Goal: Find specific page/section: Find specific page/section

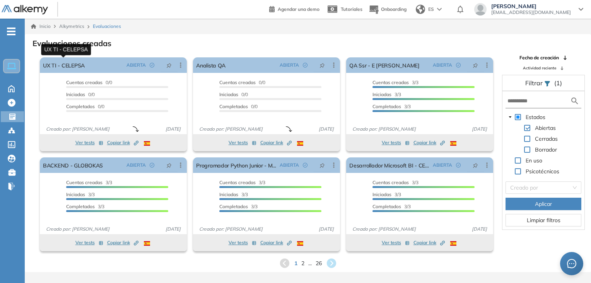
click at [76, 64] on link "UX TI - CELEPSA" at bounding box center [64, 64] width 42 height 15
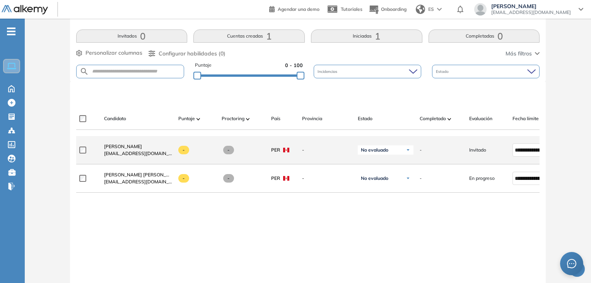
scroll to position [194, 0]
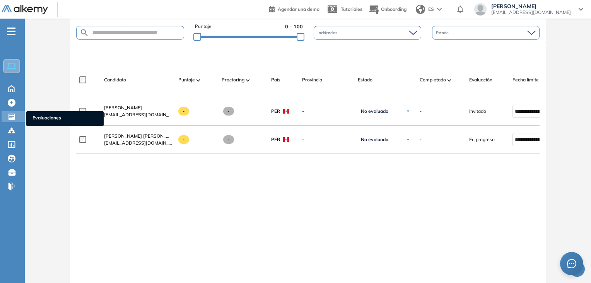
click at [15, 117] on icon at bounding box center [12, 117] width 8 height 8
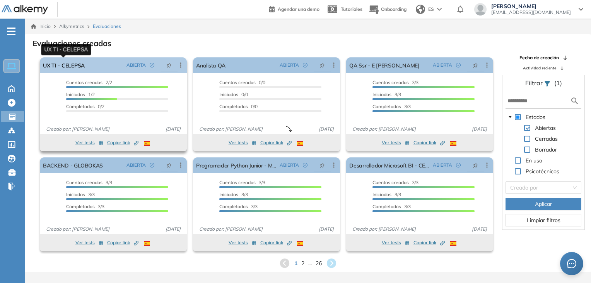
click at [65, 66] on link "UX TI - CELEPSA" at bounding box center [64, 64] width 42 height 15
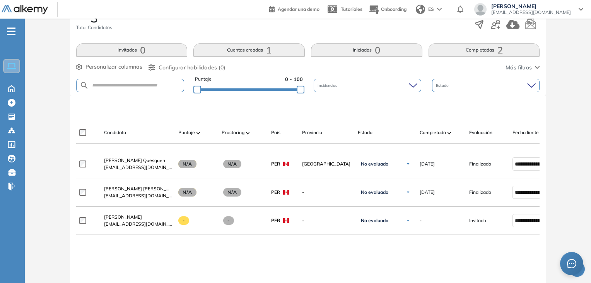
scroll to position [155, 0]
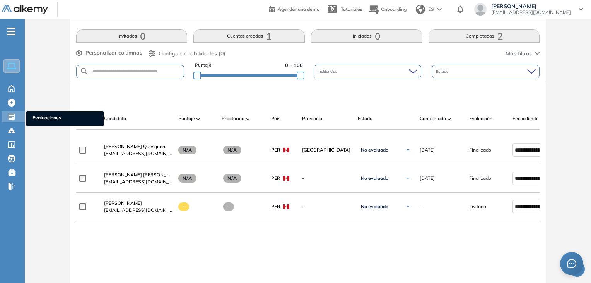
click at [12, 117] on icon at bounding box center [12, 116] width 6 height 6
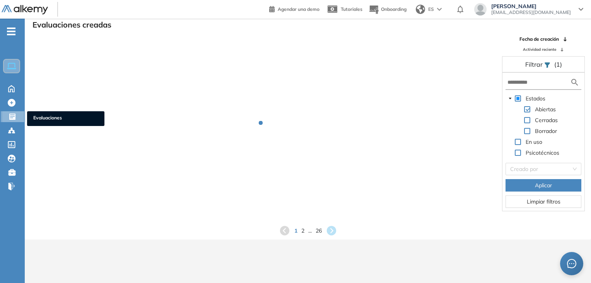
scroll to position [19, 0]
